Goal: Task Accomplishment & Management: Complete application form

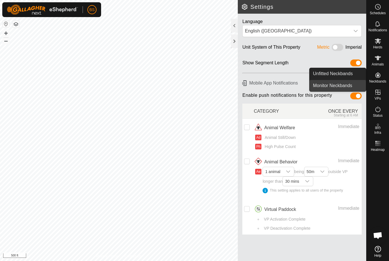
click at [343, 86] on span "Monitor Neckbands" at bounding box center [332, 85] width 39 height 7
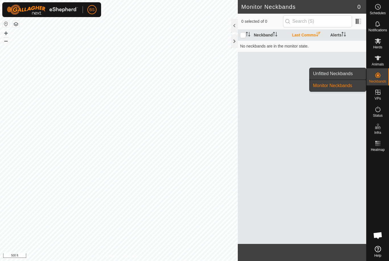
click at [344, 76] on span "Unfitted Neckbands" at bounding box center [333, 73] width 40 height 7
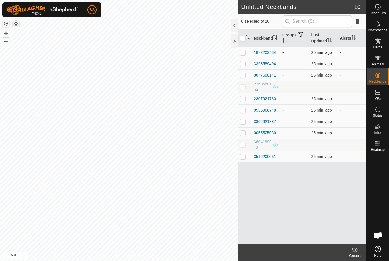
click at [247, 52] on td at bounding box center [245, 52] width 14 height 11
checkbox input "true"
click at [377, 60] on icon at bounding box center [377, 58] width 7 height 7
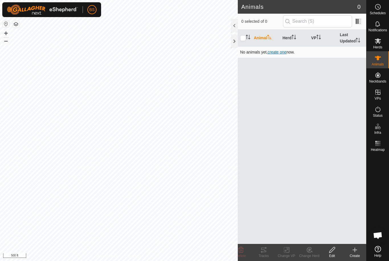
click at [284, 52] on span "create one" at bounding box center [277, 52] width 19 height 5
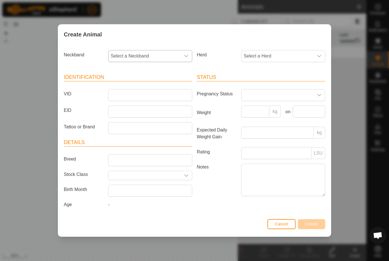
click at [188, 55] on icon "dropdown trigger" at bounding box center [186, 56] width 4 height 2
click at [132, 99] on span "1872202484" at bounding box center [124, 97] width 25 height 7
click at [313, 51] on span "Select a Herd" at bounding box center [277, 55] width 72 height 11
click at [254, 106] on span "Calves" at bounding box center [252, 109] width 14 height 7
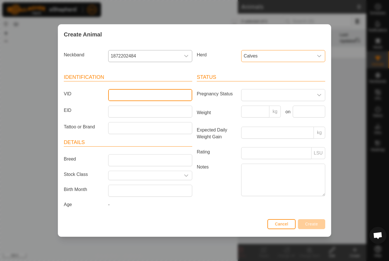
click at [161, 92] on input "VID" at bounding box center [150, 95] width 84 height 12
type input "9"
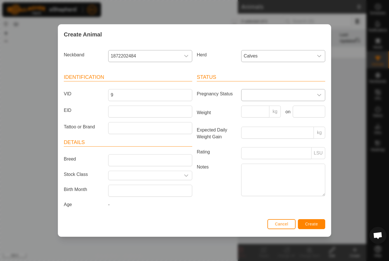
click at [320, 93] on icon "dropdown trigger" at bounding box center [319, 95] width 5 height 5
click at [319, 94] on icon "dropdown trigger" at bounding box center [319, 95] width 4 height 2
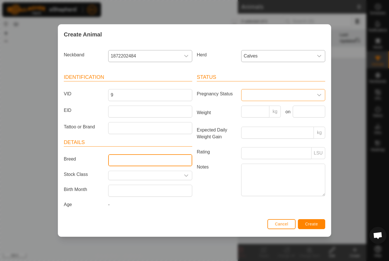
click at [147, 157] on input "Breed" at bounding box center [150, 160] width 84 height 12
type input "Black Angus"
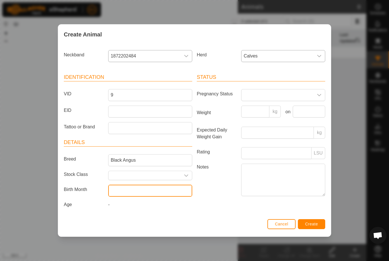
click at [162, 193] on input "text" at bounding box center [150, 191] width 84 height 12
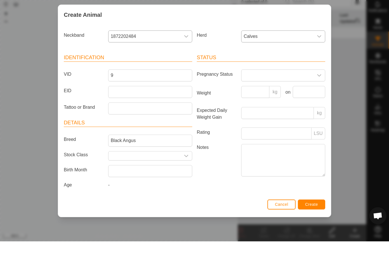
click at [347, 150] on div "Create Animal Neckband 1872202484 Herd Calves Identification VID 9 EID Tattoo o…" at bounding box center [194, 130] width 389 height 261
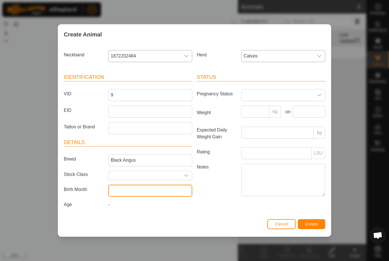
click at [166, 188] on input "text" at bounding box center [150, 191] width 84 height 12
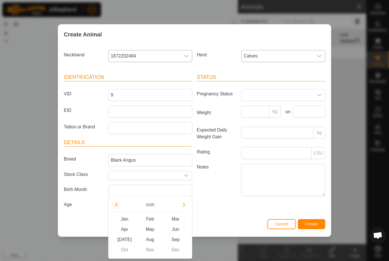
click at [119, 204] on button "Previous Year" at bounding box center [116, 204] width 9 height 9
click at [124, 253] on span "Oct" at bounding box center [125, 250] width 26 height 10
type input "[DATE]"
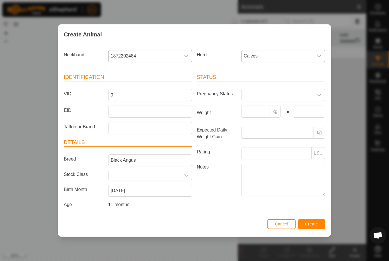
click at [315, 224] on span "Create" at bounding box center [311, 224] width 13 height 5
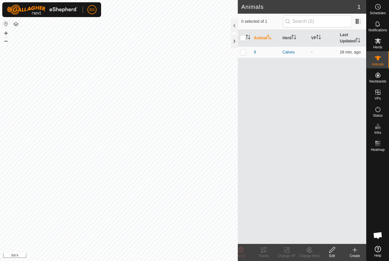
click at [355, 252] on icon at bounding box center [355, 250] width 0 height 4
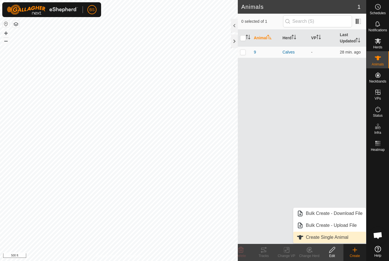
click at [346, 236] on span "Create Single Animal" at bounding box center [327, 237] width 42 height 7
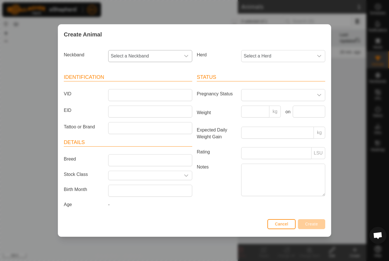
click at [186, 55] on icon "dropdown trigger" at bounding box center [186, 56] width 4 height 2
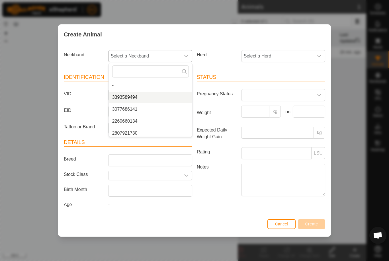
click at [131, 94] on span "3393589494" at bounding box center [124, 97] width 25 height 7
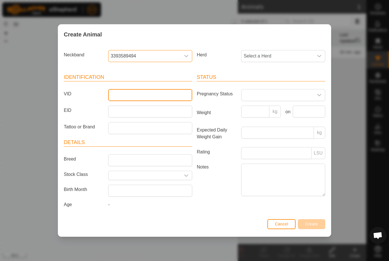
click at [146, 100] on input "VID" at bounding box center [150, 95] width 84 height 12
type input "7"
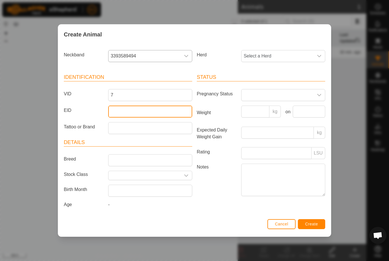
click at [142, 115] on input "EID" at bounding box center [150, 112] width 84 height 12
paste input "985152010008307"
type input "985152010008307"
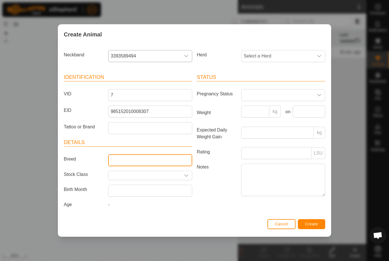
click at [161, 154] on input "Breed" at bounding box center [150, 160] width 84 height 12
type input "Black Angus"
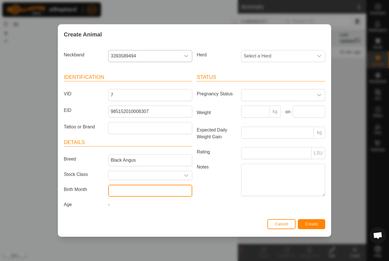
click at [151, 191] on input "text" at bounding box center [150, 191] width 84 height 12
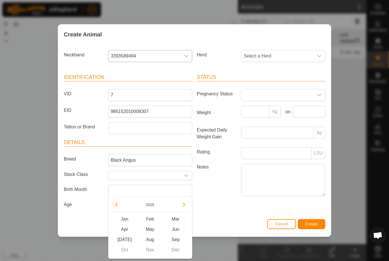
click at [117, 207] on icon "Previous Year" at bounding box center [116, 204] width 5 height 5
click at [126, 250] on span "Oct" at bounding box center [125, 250] width 26 height 10
type input "[DATE]"
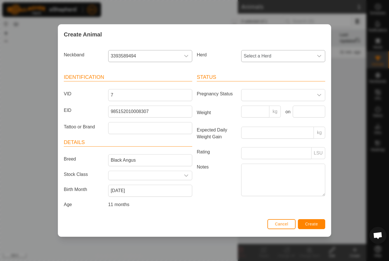
click at [317, 56] on icon "dropdown trigger" at bounding box center [319, 56] width 5 height 5
click at [264, 106] on li "Calves" at bounding box center [283, 109] width 83 height 11
click at [315, 224] on span "Create" at bounding box center [311, 224] width 13 height 5
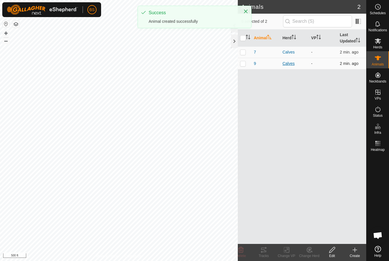
click at [289, 64] on div "Calves" at bounding box center [294, 64] width 24 height 6
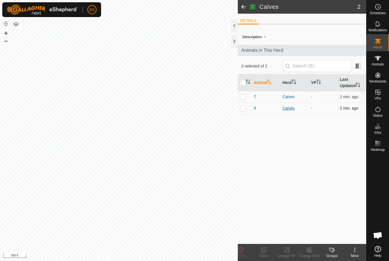
click at [288, 106] on div "Calves" at bounding box center [294, 108] width 24 height 6
click at [255, 107] on span "9" at bounding box center [255, 108] width 2 height 6
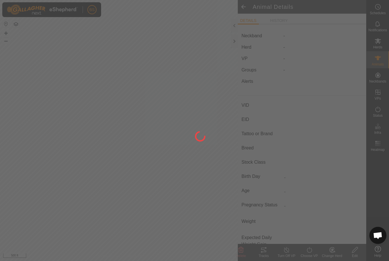
type input "9"
type input "-"
type input "Black Angus"
type input "-"
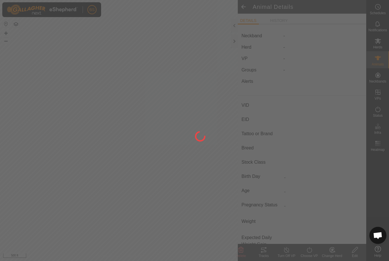
type input "10/2024"
type input "11 months"
type input "0 kg"
type input "-"
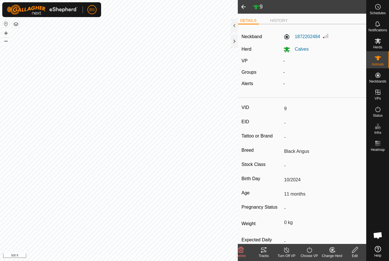
click at [356, 250] on icon at bounding box center [355, 250] width 6 height 6
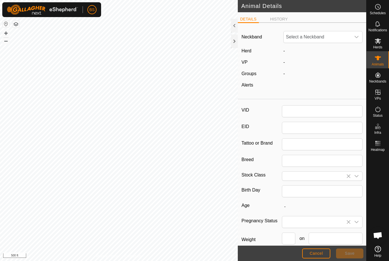
type input "9"
type input "Black Angus"
type input "10/2024"
type input "11 months"
type input "0"
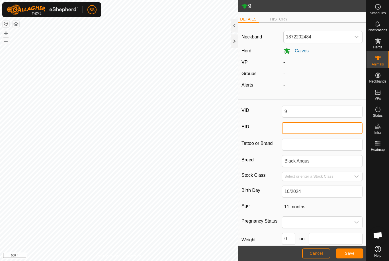
click at [316, 127] on input "EID" at bounding box center [322, 128] width 81 height 12
paste input "985152006164545"
type input "985152006164545"
click at [354, 252] on span "Save" at bounding box center [350, 253] width 10 height 5
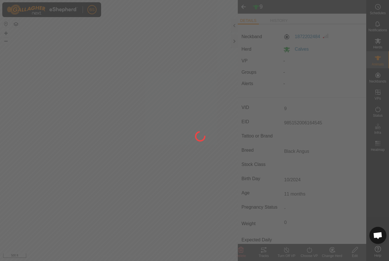
type input "-"
type input "0 kg"
type input "-"
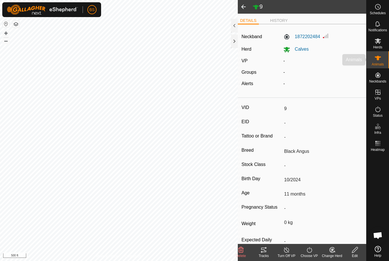
click at [379, 53] on div "Animals" at bounding box center [377, 59] width 22 height 17
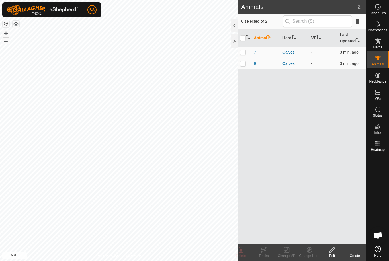
click at [353, 252] on icon at bounding box center [354, 250] width 7 height 7
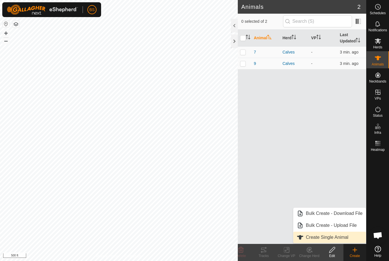
click at [333, 237] on span "Create Single Animal" at bounding box center [327, 237] width 42 height 7
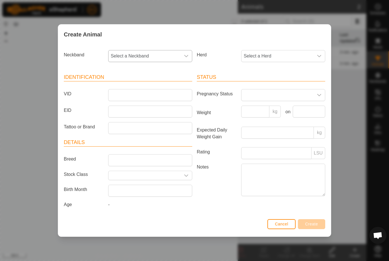
click at [184, 54] on icon "dropdown trigger" at bounding box center [186, 56] width 5 height 5
click at [136, 94] on span "3077686141" at bounding box center [124, 97] width 25 height 7
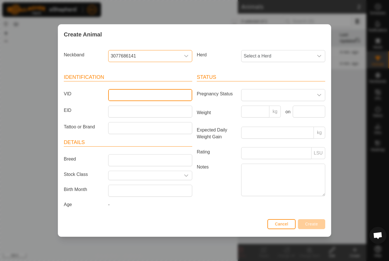
click at [156, 90] on input "VID" at bounding box center [150, 95] width 84 height 12
type input "6"
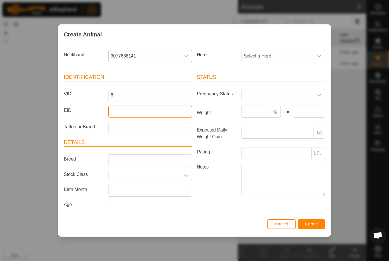
click at [156, 108] on input "EID" at bounding box center [150, 112] width 84 height 12
click at [153, 108] on input "EID" at bounding box center [150, 112] width 84 height 12
paste input "840003267931045"
type input "840003267931045"
click at [317, 54] on icon "dropdown trigger" at bounding box center [319, 56] width 5 height 5
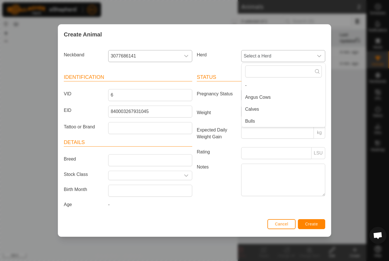
click at [282, 108] on li "Calves" at bounding box center [283, 109] width 83 height 11
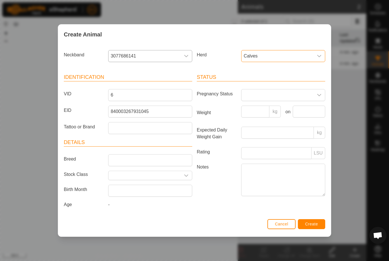
click at [161, 149] on article "Details Breed Stock Class Birth Month Age -" at bounding box center [128, 175] width 128 height 72
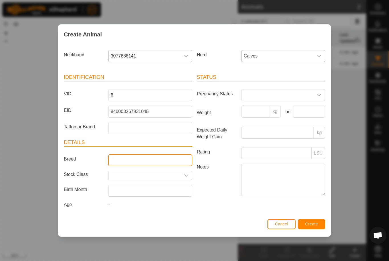
click at [157, 155] on input "Breed" at bounding box center [150, 160] width 84 height 12
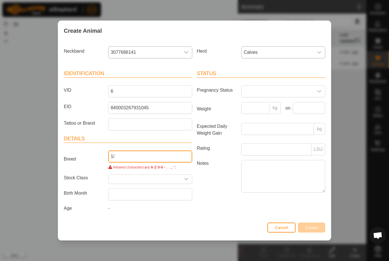
type input "1"
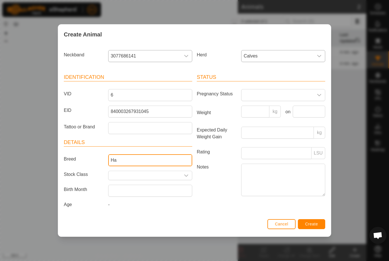
type input "H"
type input "S"
type input "Red Wangus"
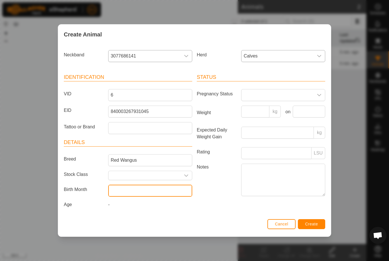
click at [142, 191] on input "text" at bounding box center [150, 191] width 84 height 12
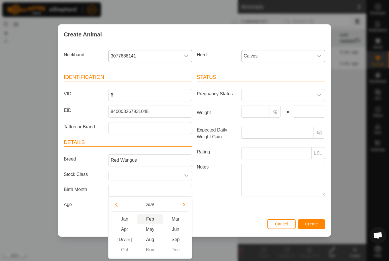
click at [151, 216] on span "Feb" at bounding box center [150, 219] width 26 height 10
type input "[DATE]"
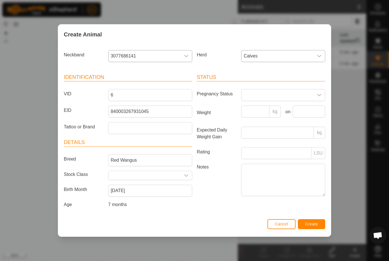
click at [315, 225] on span "Create" at bounding box center [311, 224] width 13 height 5
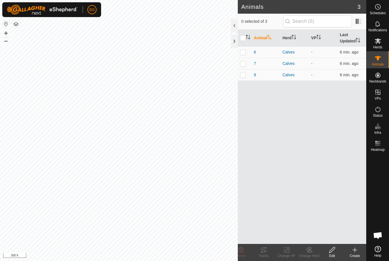
click at [352, 249] on icon at bounding box center [354, 250] width 7 height 7
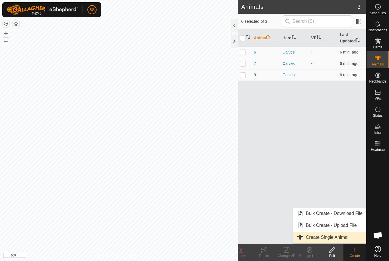
click at [331, 235] on span "Create Single Animal" at bounding box center [327, 237] width 42 height 7
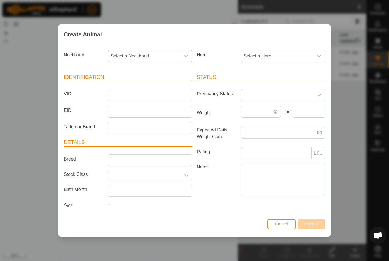
click at [185, 55] on icon "dropdown trigger" at bounding box center [186, 56] width 4 height 2
click at [130, 97] on span "2260660134" at bounding box center [124, 97] width 25 height 7
click at [187, 56] on icon "dropdown trigger" at bounding box center [186, 56] width 5 height 5
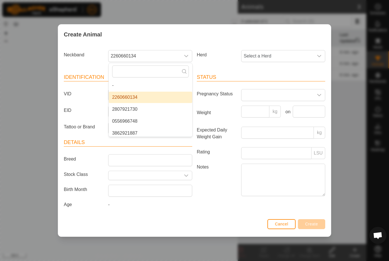
click at [138, 106] on li "2807921730" at bounding box center [150, 109] width 83 height 11
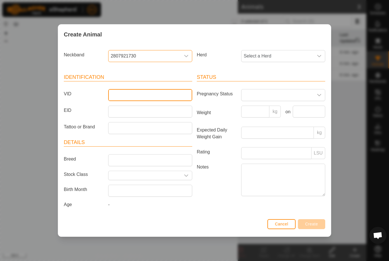
click at [159, 89] on input "VID" at bounding box center [150, 95] width 84 height 12
type input "1"
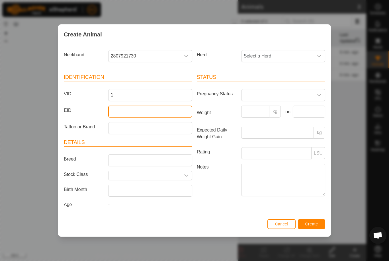
click at [161, 107] on input "EID" at bounding box center [150, 112] width 84 height 12
paste input "840003267931039"
type input "840003267931039"
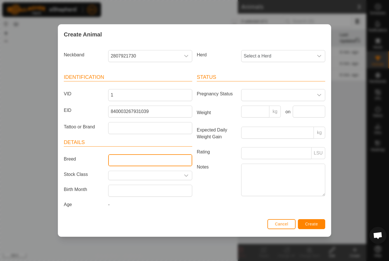
click at [160, 165] on input "Breed" at bounding box center [150, 160] width 84 height 12
type input "Red Angus"
click at [190, 173] on div "dropdown trigger" at bounding box center [185, 175] width 11 height 9
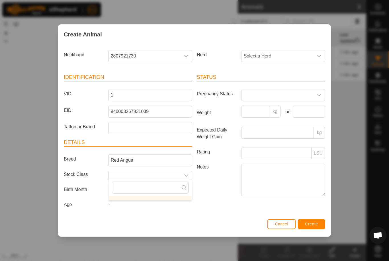
click at [208, 200] on div "Status Pregnancy Status Weight kg on Expected Daily Weight Gain kg Rating LSU N…" at bounding box center [260, 142] width 133 height 151
click at [158, 187] on input "text" at bounding box center [150, 191] width 84 height 12
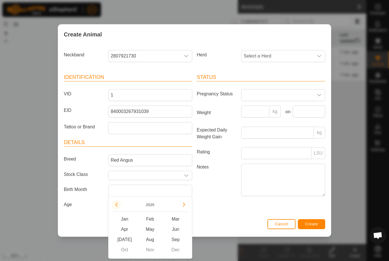
click at [116, 204] on icon "Previous Year" at bounding box center [116, 204] width 5 height 5
click at [116, 204] on button "Previous Year" at bounding box center [116, 204] width 9 height 9
click at [119, 206] on button "Previous Year" at bounding box center [116, 204] width 9 height 9
click at [120, 219] on span "Jan" at bounding box center [125, 219] width 26 height 10
type input "[DATE]"
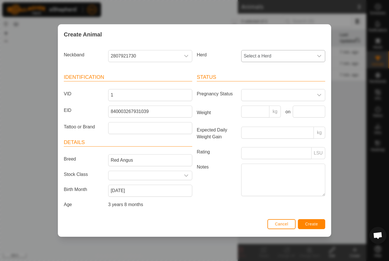
click at [309, 53] on span "Select a Herd" at bounding box center [277, 55] width 72 height 11
click at [272, 93] on li "Angus Cows" at bounding box center [283, 97] width 83 height 11
click at [318, 93] on icon "dropdown trigger" at bounding box center [319, 95] width 5 height 5
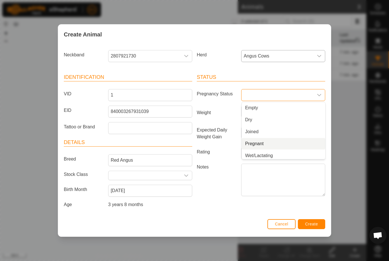
click at [260, 140] on span "Pregnant" at bounding box center [254, 143] width 19 height 7
click at [314, 223] on span "Create" at bounding box center [311, 224] width 13 height 5
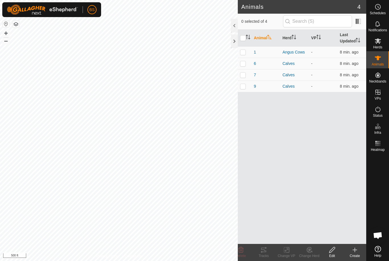
click at [351, 249] on icon at bounding box center [354, 250] width 7 height 7
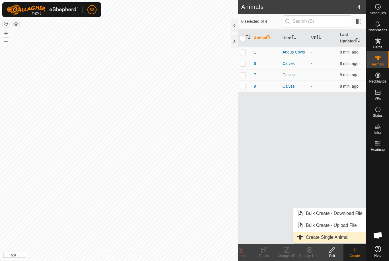
click at [332, 235] on span "Create Single Animal" at bounding box center [327, 237] width 42 height 7
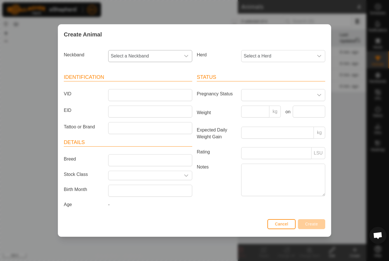
click at [180, 58] on span "Select a Neckband" at bounding box center [144, 55] width 72 height 11
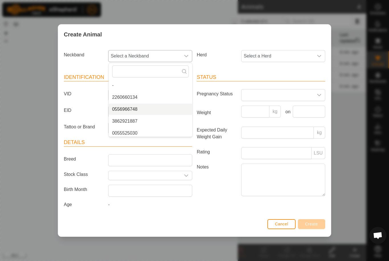
click at [132, 112] on li "0556966748" at bounding box center [150, 109] width 83 height 11
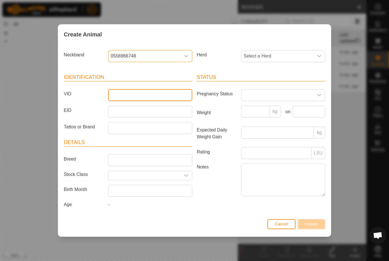
click at [167, 97] on input "VID" at bounding box center [150, 95] width 84 height 12
type input "5"
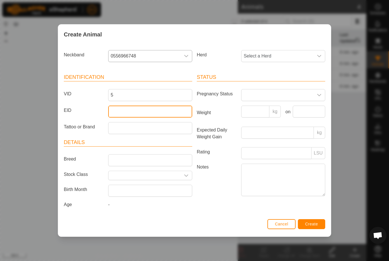
click at [165, 106] on input "EID" at bounding box center [150, 112] width 84 height 12
paste input "840003267931043"
type input "840003267931043"
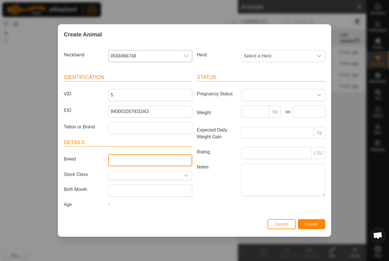
click at [150, 156] on input "Breed" at bounding box center [150, 160] width 84 height 12
type input "Red Wangus"
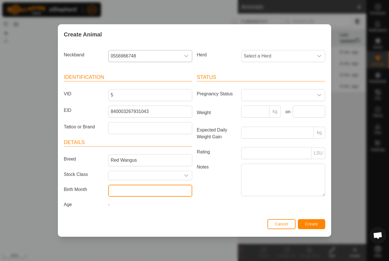
click at [172, 193] on input "text" at bounding box center [150, 191] width 84 height 12
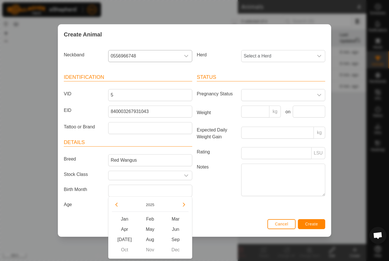
click at [121, 200] on div "[DATE] Feb Mar Apr May Jun [DATE] Aug Sep Oct Nov Dec" at bounding box center [150, 227] width 84 height 62
click at [116, 206] on icon "Previous Year" at bounding box center [116, 204] width 5 height 5
click at [173, 251] on span "Dec" at bounding box center [176, 250] width 26 height 10
type input "[DATE]"
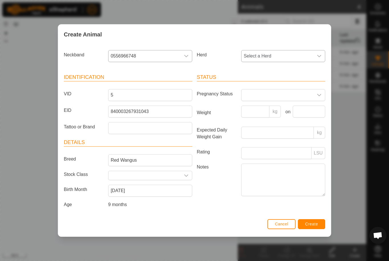
click at [317, 56] on icon "dropdown trigger" at bounding box center [319, 56] width 5 height 5
click at [271, 108] on li "Calves" at bounding box center [283, 109] width 83 height 11
click at [315, 225] on span "Create" at bounding box center [311, 224] width 13 height 5
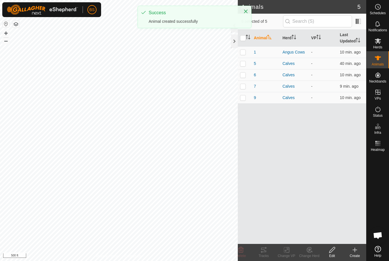
click at [354, 251] on icon at bounding box center [354, 250] width 7 height 7
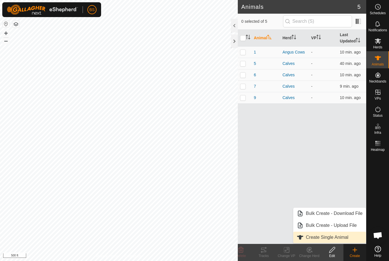
click at [336, 235] on span "Create Single Animal" at bounding box center [327, 237] width 42 height 7
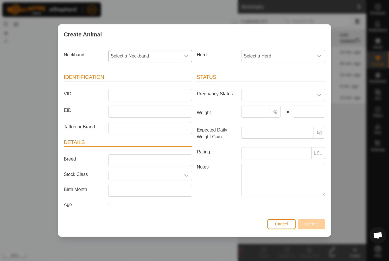
click at [185, 54] on icon "dropdown trigger" at bounding box center [186, 56] width 5 height 5
click at [132, 109] on span "3862921887" at bounding box center [124, 109] width 25 height 7
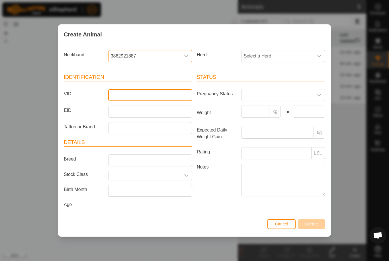
click at [172, 95] on input "VID" at bounding box center [150, 95] width 84 height 12
type input "2"
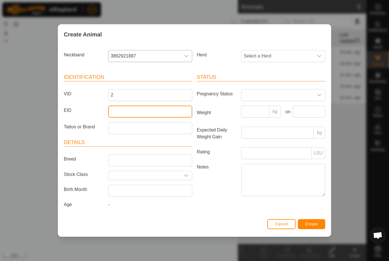
click at [145, 108] on input "EID" at bounding box center [150, 112] width 84 height 12
paste input "840003267931040"
type input "840003267931040"
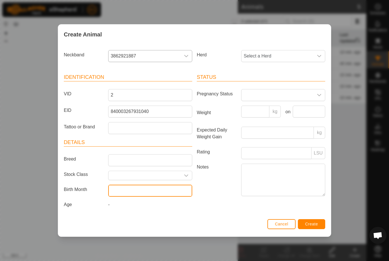
click at [165, 192] on input "text" at bounding box center [150, 191] width 84 height 12
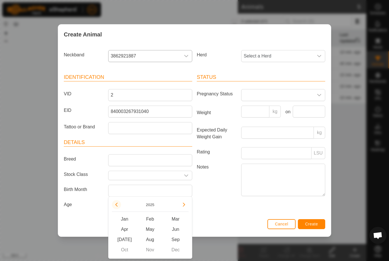
click at [119, 204] on button "Previous Year" at bounding box center [116, 204] width 9 height 9
click at [118, 204] on button "Previous Year" at bounding box center [116, 204] width 9 height 9
click at [117, 204] on button "Previous Year" at bounding box center [116, 204] width 9 height 9
click at [126, 224] on span "Apr" at bounding box center [125, 229] width 26 height 10
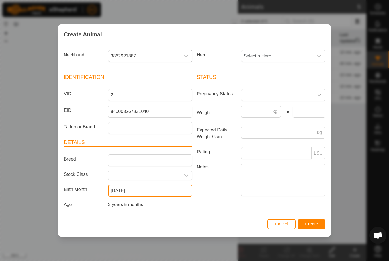
click at [140, 193] on input "[DATE]" at bounding box center [150, 191] width 84 height 12
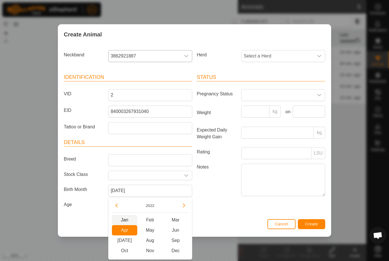
click at [126, 222] on span "Jan" at bounding box center [125, 220] width 26 height 10
type input "[DATE]"
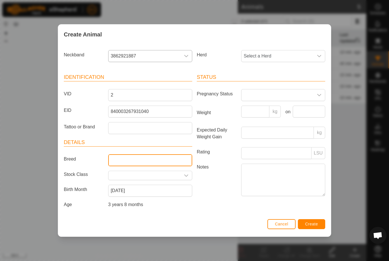
click at [172, 160] on input "Breed" at bounding box center [150, 160] width 84 height 12
type input "Red Angus"
click at [316, 52] on div "dropdown trigger" at bounding box center [318, 55] width 11 height 11
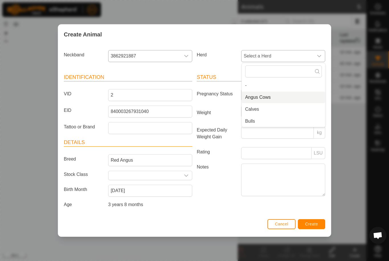
click at [275, 95] on li "Angus Cows" at bounding box center [283, 97] width 83 height 11
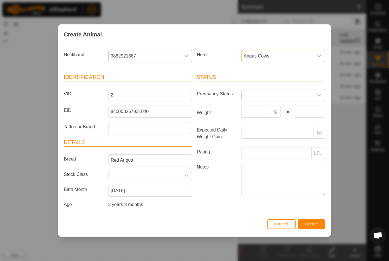
click at [318, 90] on div "dropdown trigger" at bounding box center [318, 94] width 11 height 11
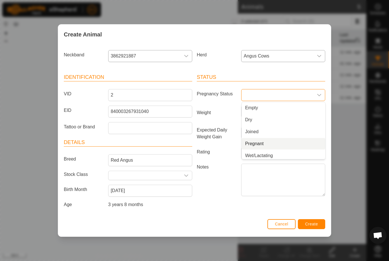
click at [261, 142] on span "Pregnant" at bounding box center [254, 143] width 19 height 7
click at [314, 225] on span "Create" at bounding box center [311, 224] width 13 height 5
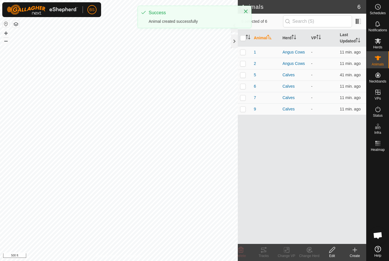
click at [354, 250] on icon at bounding box center [355, 250] width 4 height 0
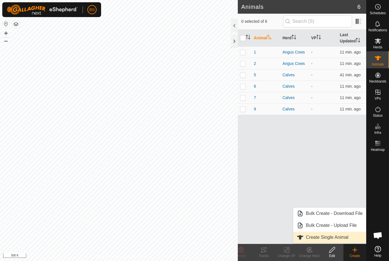
click at [337, 237] on span "Create Single Animal" at bounding box center [327, 237] width 42 height 7
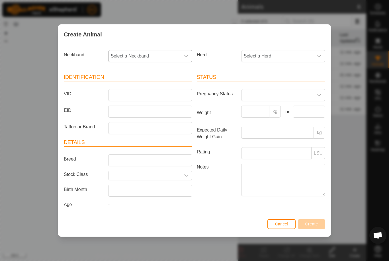
click at [180, 54] on span "Select a Neckband" at bounding box center [144, 55] width 72 height 11
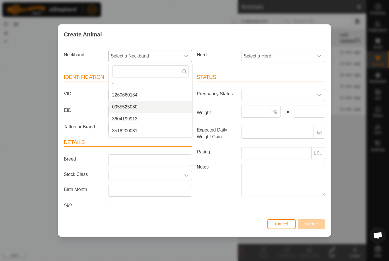
click at [140, 105] on li "0055525030" at bounding box center [150, 106] width 83 height 11
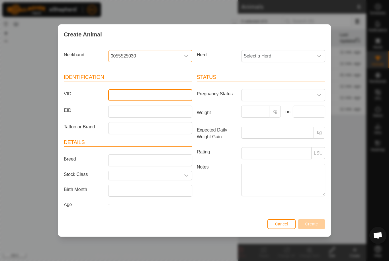
click at [152, 94] on input "VID" at bounding box center [150, 95] width 84 height 12
type input "3"
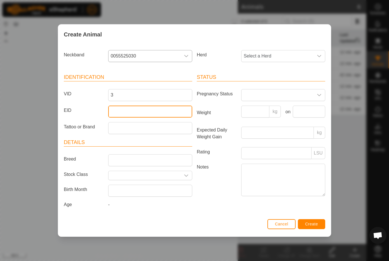
click at [157, 107] on input "EID" at bounding box center [150, 112] width 84 height 12
paste input "840003267931042"
type input "840003267931042"
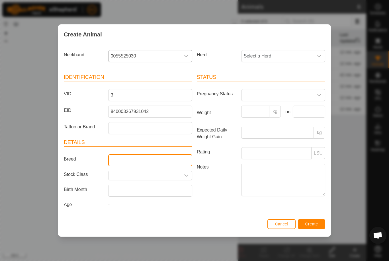
click at [168, 157] on input "Breed" at bounding box center [150, 160] width 84 height 12
type input "Red Angus"
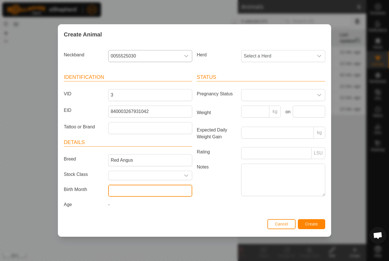
click at [160, 189] on input "text" at bounding box center [150, 191] width 84 height 12
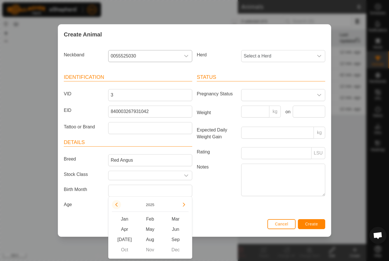
click at [118, 208] on button "Previous Year" at bounding box center [116, 204] width 9 height 9
click at [118, 207] on button "Previous Year" at bounding box center [116, 204] width 9 height 9
click at [116, 206] on icon "Previous Year" at bounding box center [116, 205] width 2 height 4
click at [128, 218] on span "Jan" at bounding box center [125, 219] width 26 height 10
type input "[DATE]"
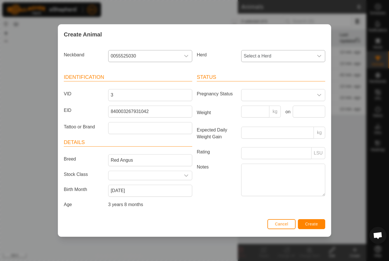
click at [307, 50] on span "Select a Herd" at bounding box center [277, 55] width 72 height 11
click at [277, 93] on li "Angus Cows" at bounding box center [283, 97] width 83 height 11
click at [318, 91] on div "dropdown trigger" at bounding box center [318, 94] width 11 height 11
click at [272, 142] on li "Pregnant" at bounding box center [283, 143] width 83 height 11
click at [315, 225] on span "Create" at bounding box center [311, 224] width 13 height 5
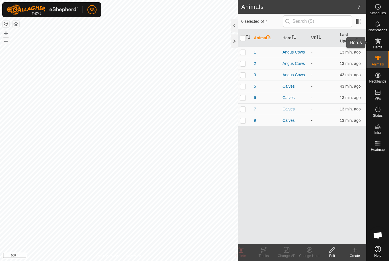
click at [373, 40] on es-mob-svg-icon at bounding box center [378, 40] width 10 height 9
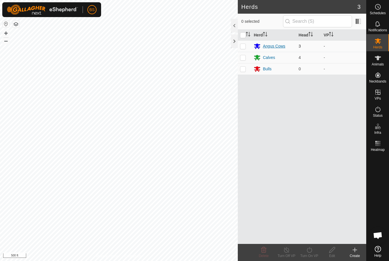
click at [280, 46] on div "Angus Cows" at bounding box center [274, 46] width 22 height 6
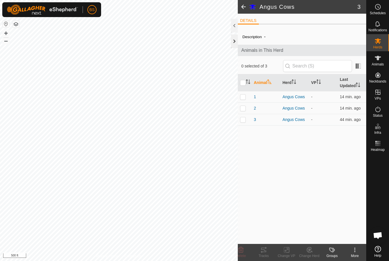
click at [235, 41] on div at bounding box center [234, 41] width 7 height 14
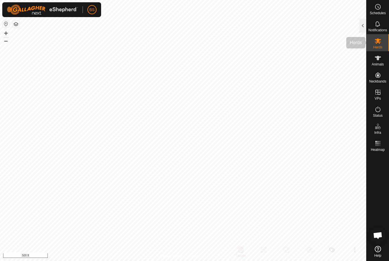
click at [382, 44] on es-mob-svg-icon at bounding box center [378, 40] width 10 height 9
click at [363, 31] on div at bounding box center [362, 26] width 7 height 14
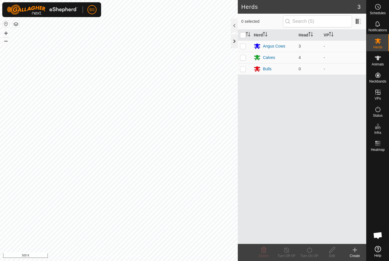
click at [234, 39] on div at bounding box center [234, 41] width 7 height 14
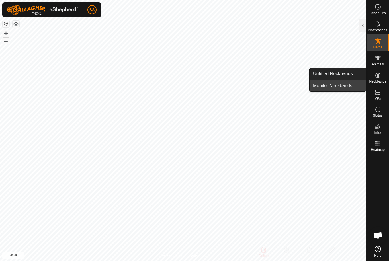
click at [347, 89] on link "Monitor Neckbands" at bounding box center [337, 85] width 56 height 11
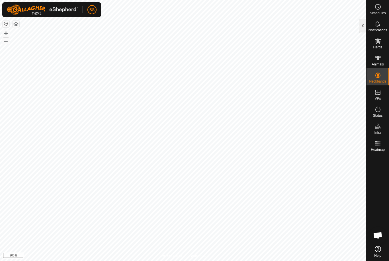
click at [366, 29] on div at bounding box center [362, 26] width 7 height 14
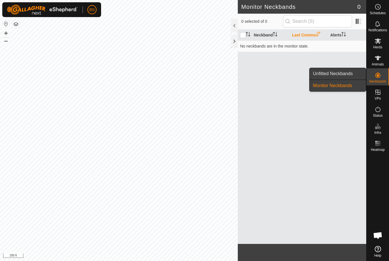
click at [356, 74] on link "Unfitted Neckbands" at bounding box center [337, 73] width 56 height 11
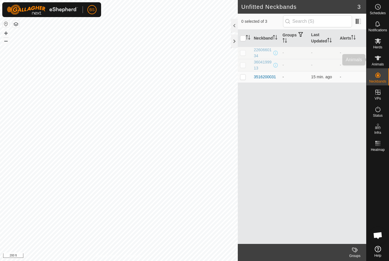
click at [381, 55] on es-animals-svg-icon at bounding box center [378, 58] width 10 height 9
